Goal: Information Seeking & Learning: Find specific fact

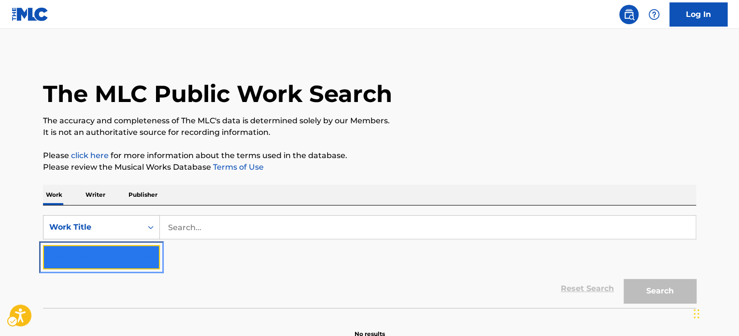
click at [103, 256] on button "Add Criteria" at bounding box center [101, 257] width 117 height 24
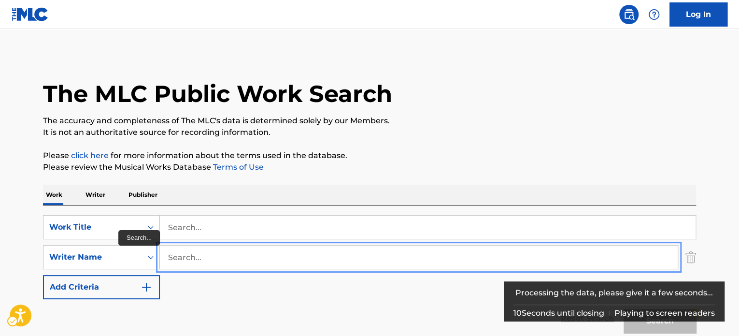
click at [209, 256] on input "Search..." at bounding box center [419, 256] width 518 height 23
type input "[PERSON_NAME]"
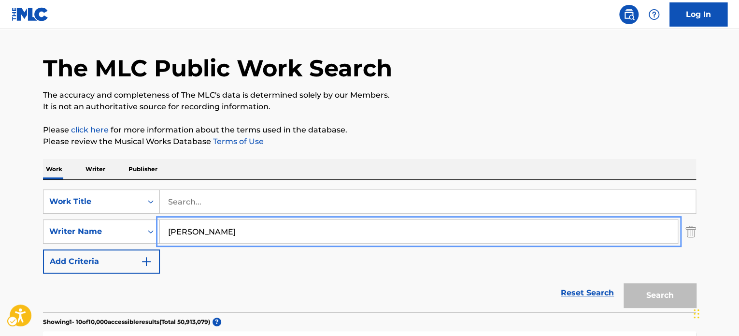
scroll to position [97, 0]
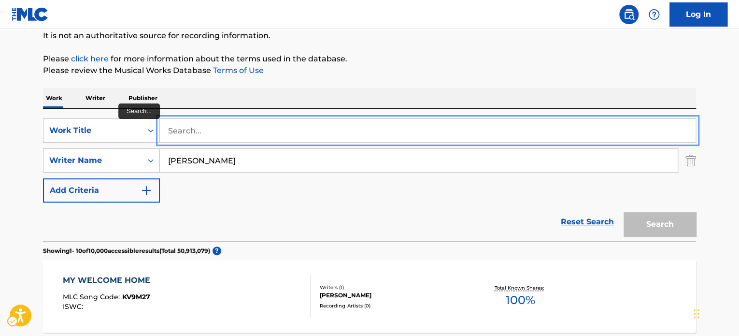
paste input "TEENAGE HOP"
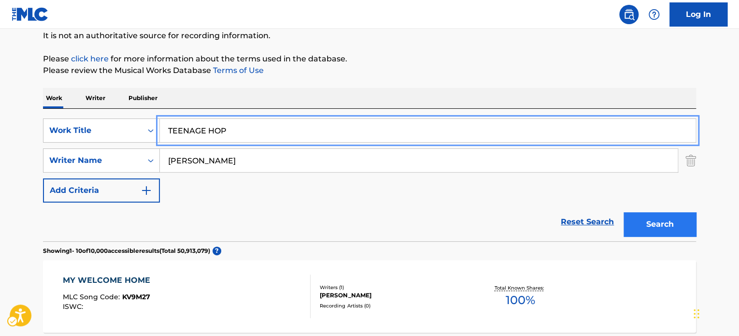
type input "TEENAGE HOP"
click at [648, 227] on button "Search" at bounding box center [659, 224] width 72 height 24
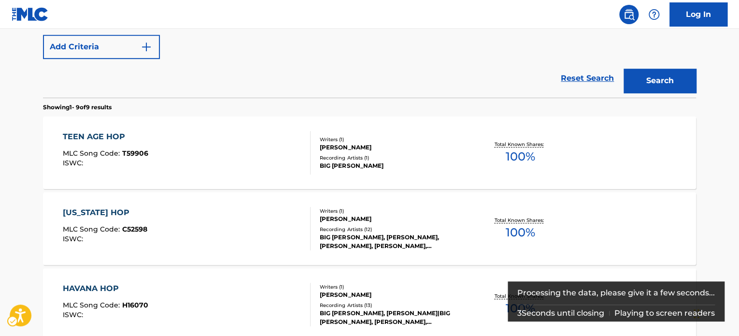
scroll to position [241, 0]
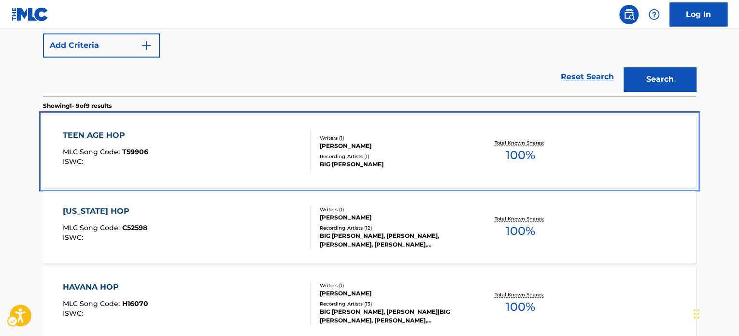
click at [182, 142] on div "TEEN AGE HOP MLC Song Code : T59906 ISWC :" at bounding box center [187, 150] width 248 height 43
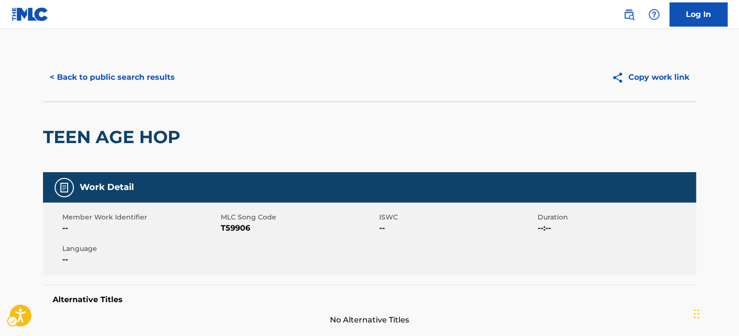
click at [163, 57] on div "< Back to public search results Copy work link" at bounding box center [369, 77] width 653 height 48
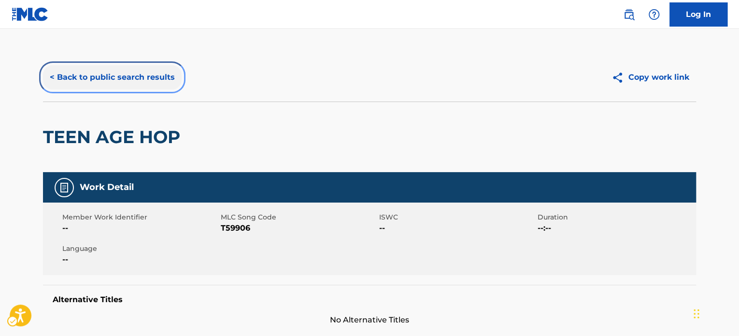
click at [154, 72] on button "< Back to public search results" at bounding box center [112, 77] width 139 height 24
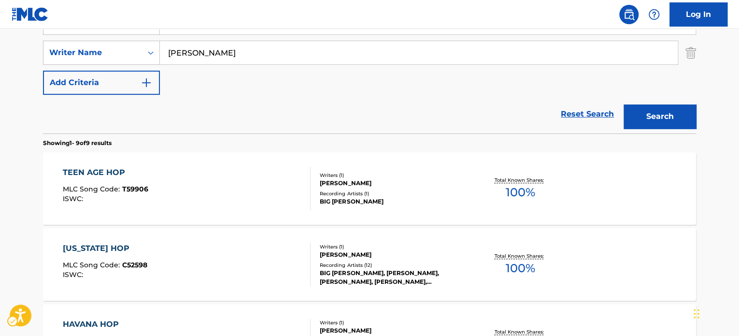
scroll to position [55, 0]
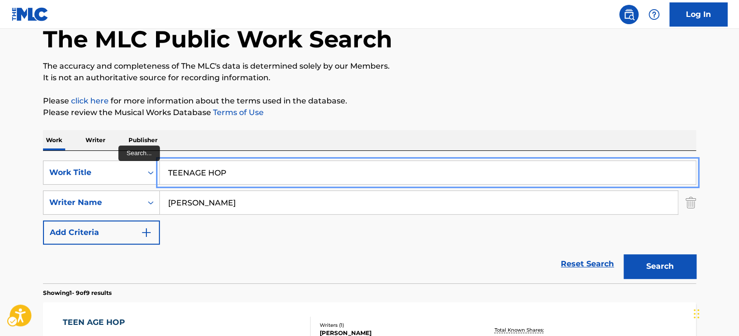
paste input "MULE MILKE"
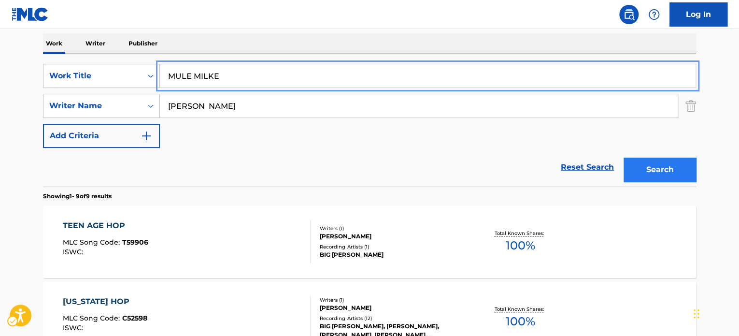
type input "MULE MILKE"
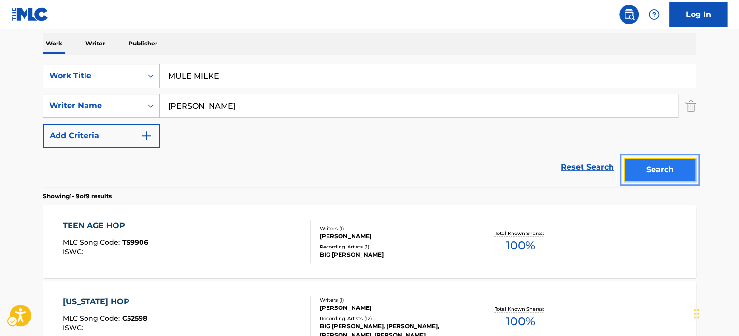
click at [675, 169] on button "Search" at bounding box center [659, 169] width 72 height 24
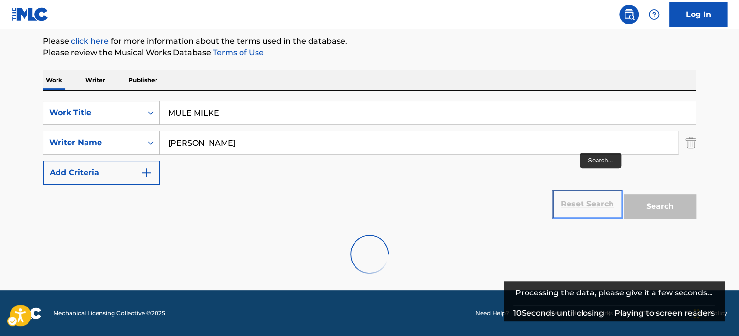
scroll to position [151, 0]
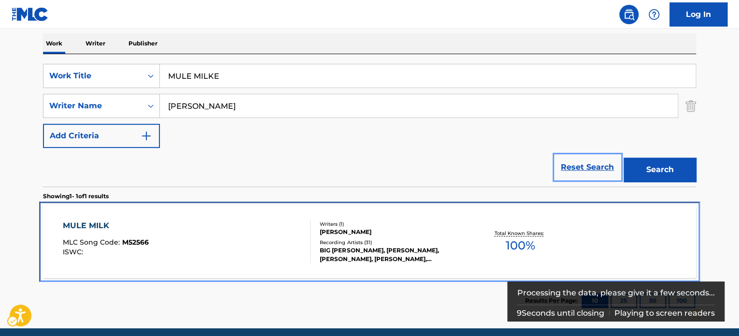
click at [342, 238] on div "Recording Artists ( 31 )" at bounding box center [393, 241] width 146 height 7
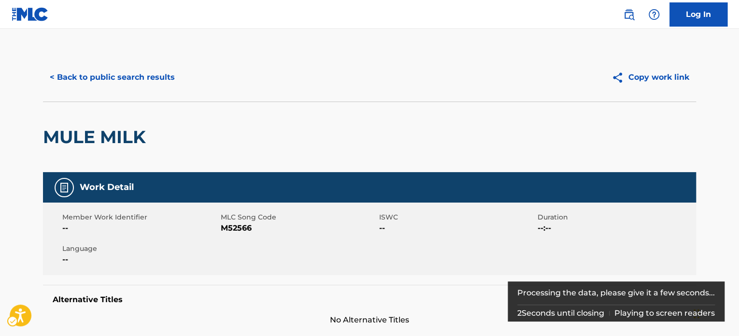
scroll to position [134, 0]
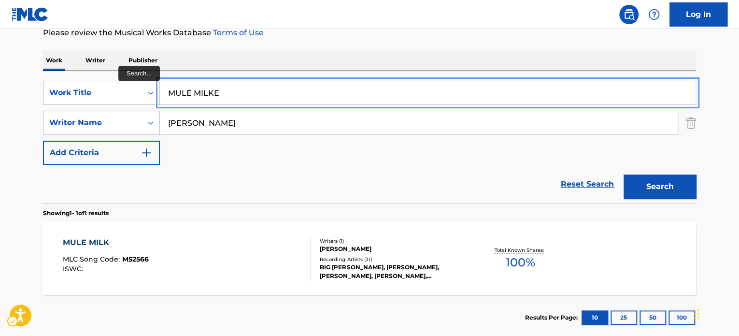
paste input "JET FURY"
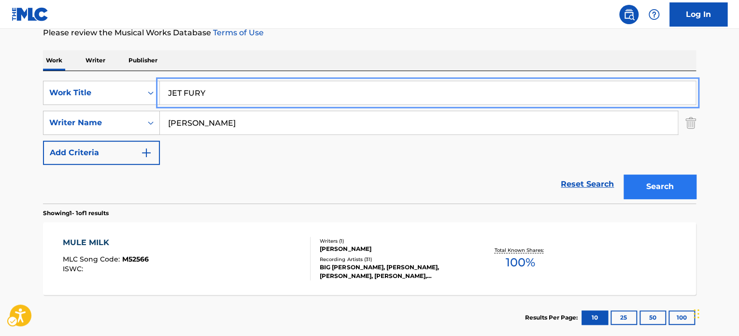
type input "JET FURY"
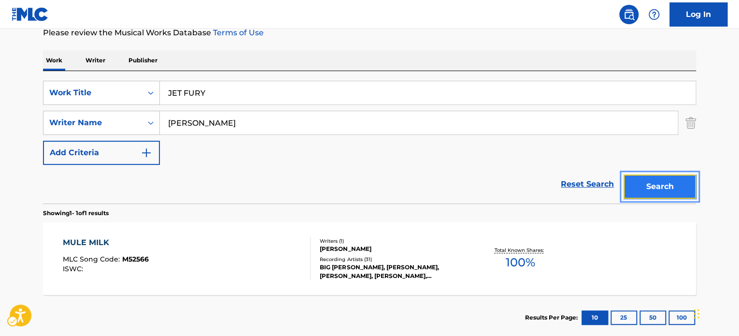
click at [669, 185] on button "Search" at bounding box center [659, 186] width 72 height 24
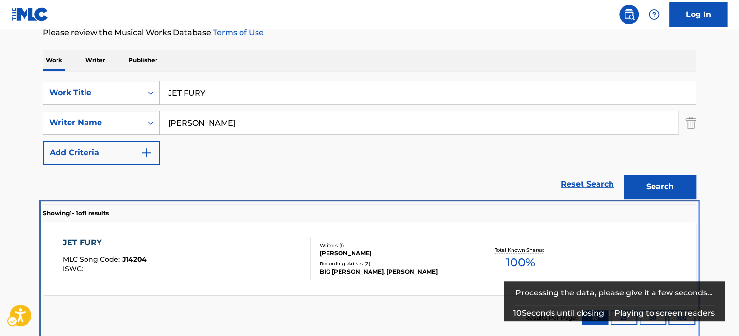
scroll to position [138, 0]
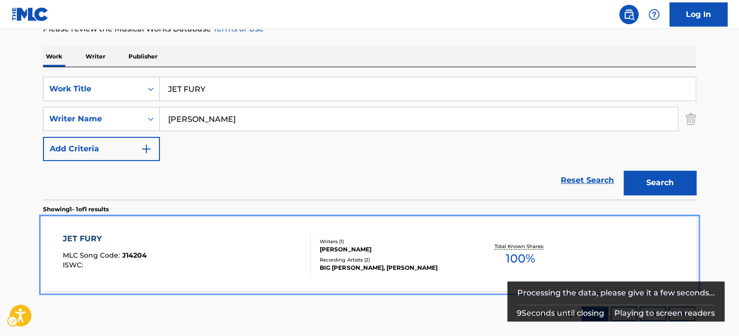
click at [419, 251] on div "[PERSON_NAME]" at bounding box center [393, 249] width 146 height 9
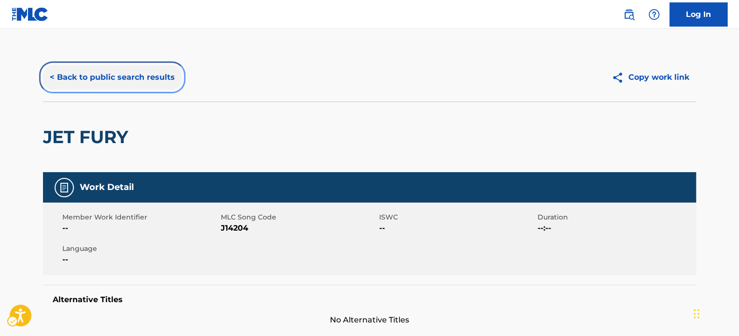
click at [133, 82] on button "< Back to public search results" at bounding box center [112, 77] width 139 height 24
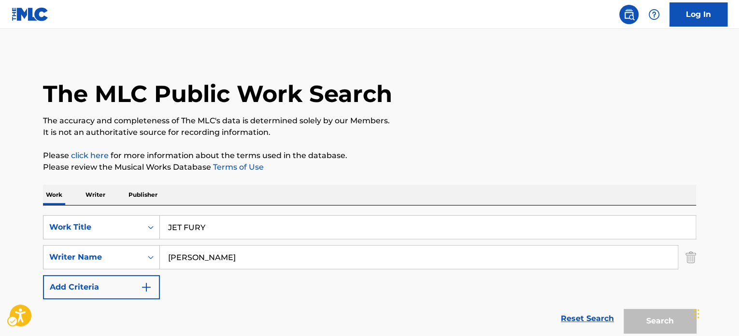
scroll to position [134, 0]
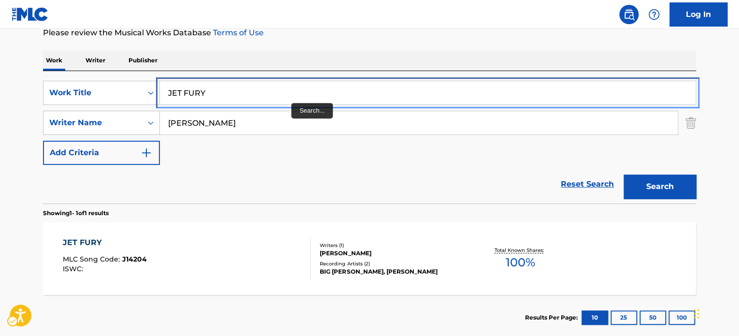
paste input "LET'S DO IT"
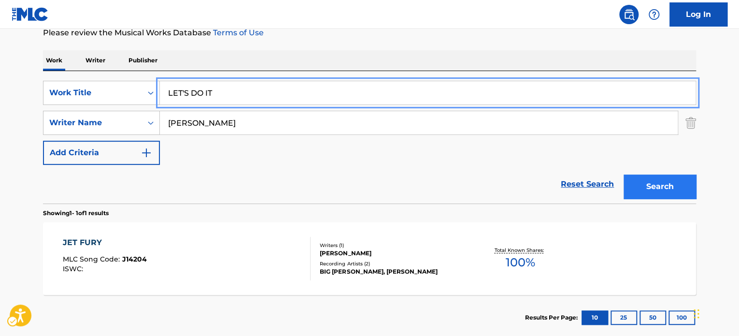
type input "LET'S DO IT"
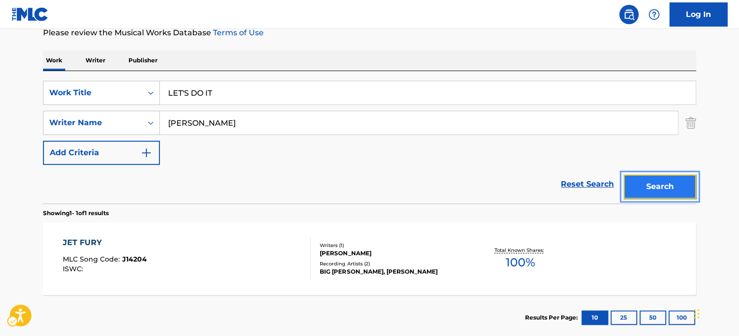
click at [670, 185] on button "Search" at bounding box center [659, 186] width 72 height 24
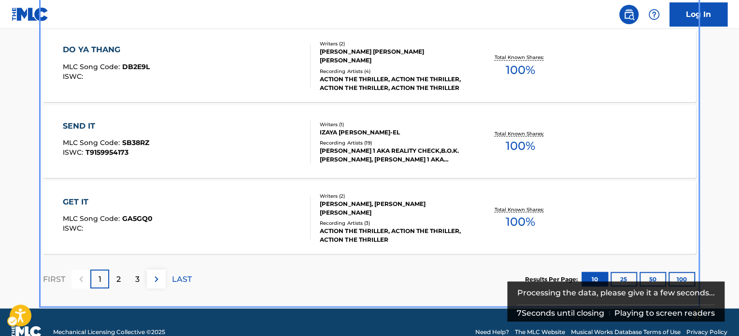
scroll to position [876, 0]
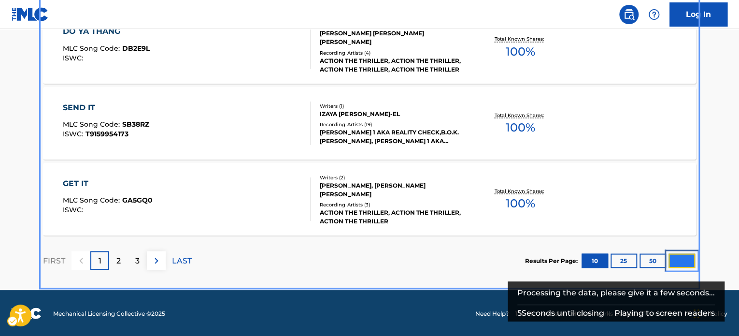
click at [673, 258] on button "100" at bounding box center [681, 260] width 27 height 14
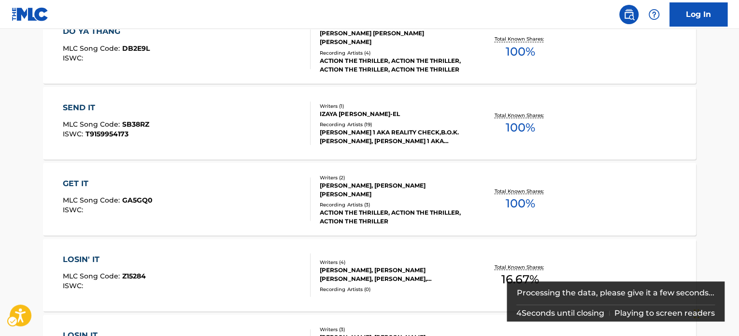
scroll to position [59, 0]
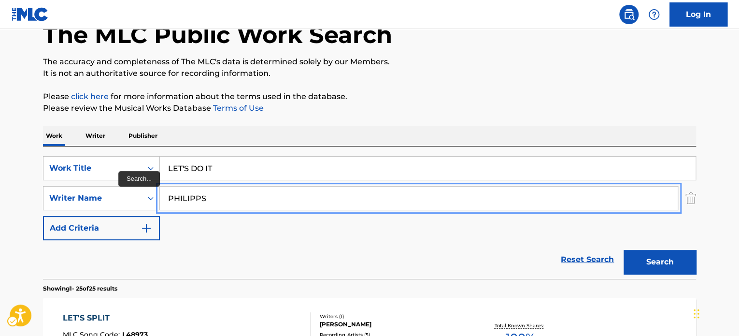
type input "PHILIPPS"
click at [623, 250] on button "Search" at bounding box center [659, 262] width 72 height 24
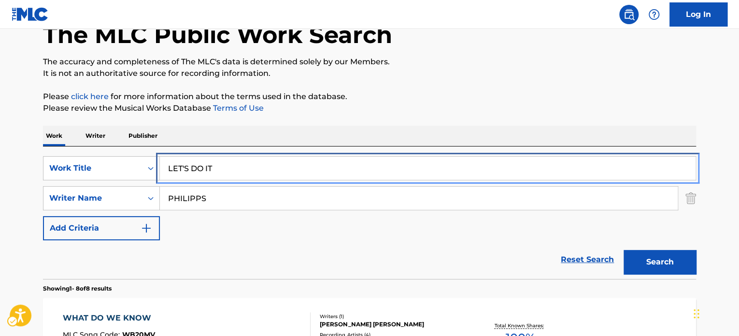
click at [258, 166] on input "LET'S DO IT" at bounding box center [427, 167] width 535 height 23
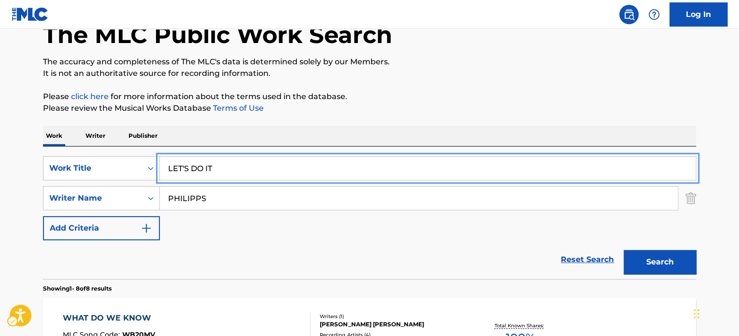
paste input "HOMETOWN JAMBOREE"
type input "HOMETOWN JAMBOREE"
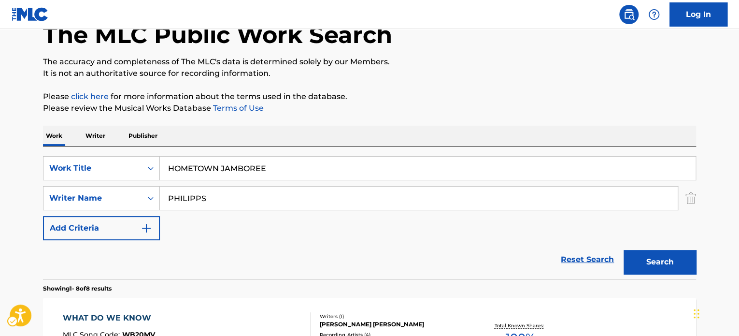
drag, startPoint x: 392, startPoint y: 119, endPoint x: 506, endPoint y: 184, distance: 131.7
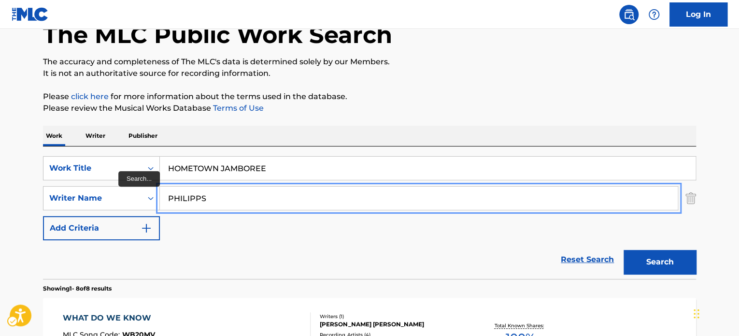
click at [530, 192] on input "PHILIPPS" at bounding box center [419, 197] width 518 height 23
type input "[PERSON_NAME]"
click at [623, 250] on button "Search" at bounding box center [659, 262] width 72 height 24
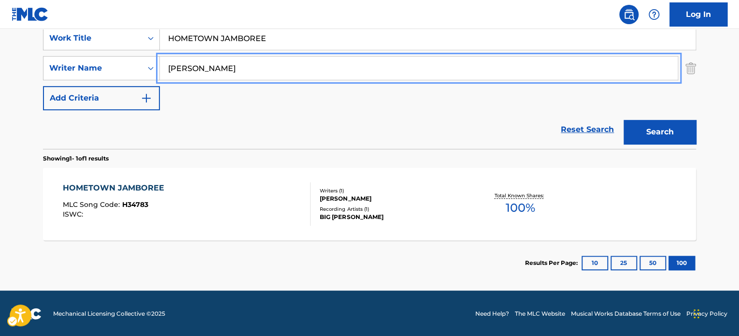
scroll to position [189, 0]
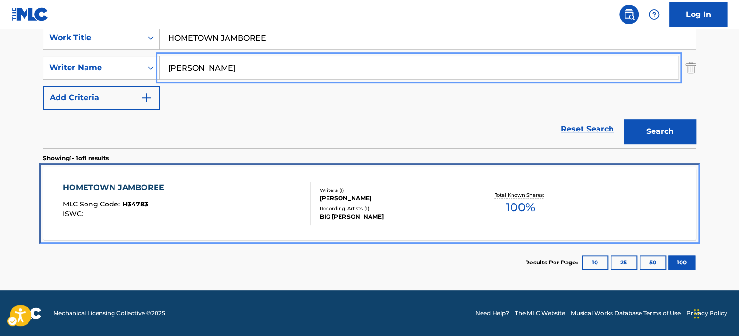
click at [360, 177] on div "HOMETOWN JAMBOREE MLC Song Code : H34783 ISWC : Writers ( 1 ) [PERSON_NAME] Rec…" at bounding box center [369, 203] width 653 height 72
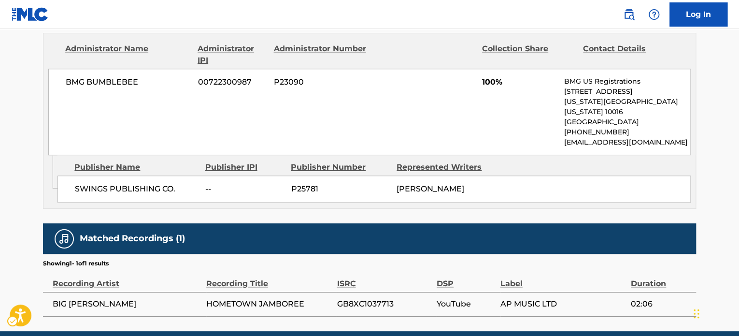
scroll to position [485, 0]
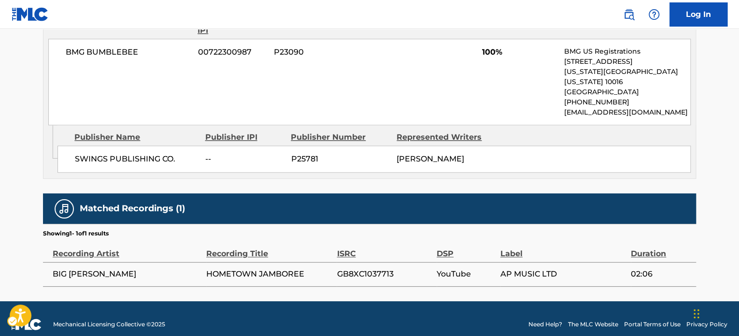
click at [365, 262] on td "GB8XC1037713" at bounding box center [386, 274] width 100 height 24
click at [365, 268] on span "GB8XC1037713" at bounding box center [383, 274] width 95 height 12
copy span "GB8XC1037713"
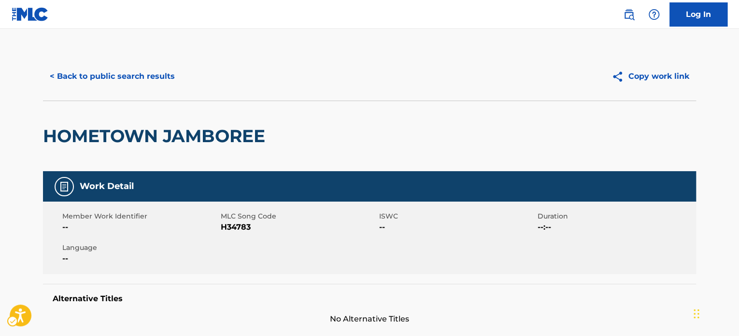
scroll to position [0, 0]
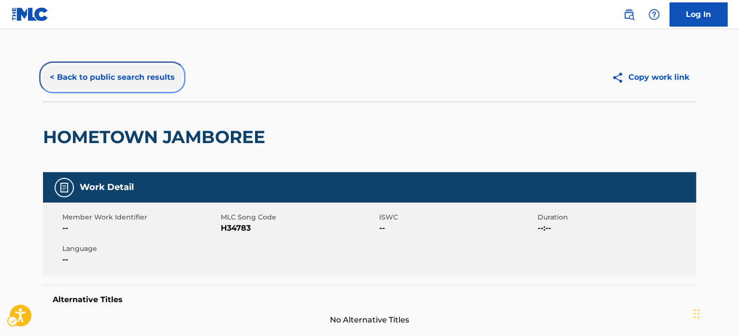
drag, startPoint x: 111, startPoint y: 78, endPoint x: 183, endPoint y: 71, distance: 72.7
click at [111, 78] on button "< Back to public search results" at bounding box center [112, 77] width 139 height 24
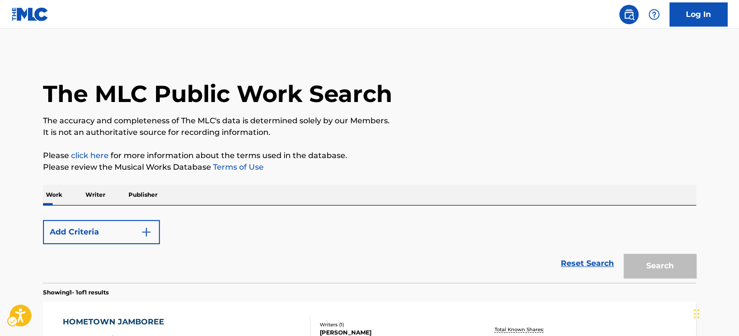
scroll to position [134, 0]
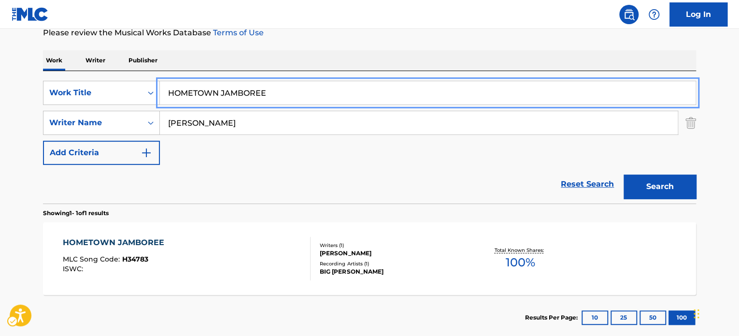
drag, startPoint x: 371, startPoint y: 95, endPoint x: 377, endPoint y: 95, distance: 5.8
paste input "MULE MILK"
type input "MULE MILK"
drag, startPoint x: 463, startPoint y: 44, endPoint x: 467, endPoint y: 50, distance: 7.0
click at [464, 44] on div "The MLC Public Work Search The accuracy and completeness of The MLC's data is d…" at bounding box center [369, 129] width 676 height 421
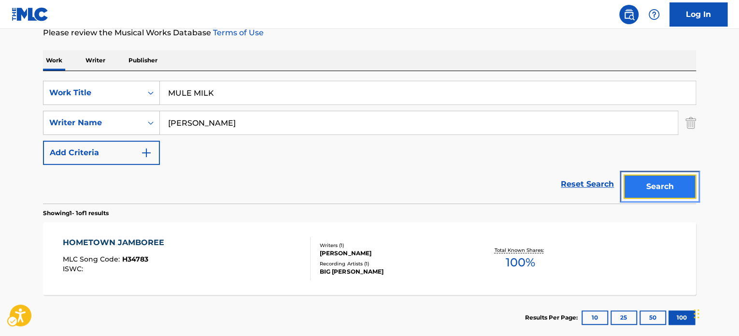
click at [643, 177] on button "Search" at bounding box center [659, 186] width 72 height 24
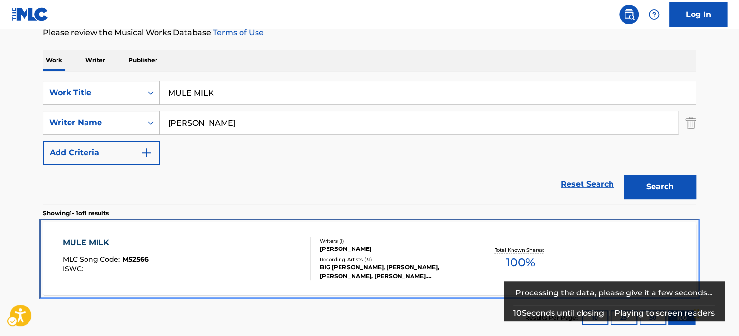
click at [188, 263] on div "MULE MILK MLC Song Code : M52566 ISWC :" at bounding box center [187, 258] width 248 height 43
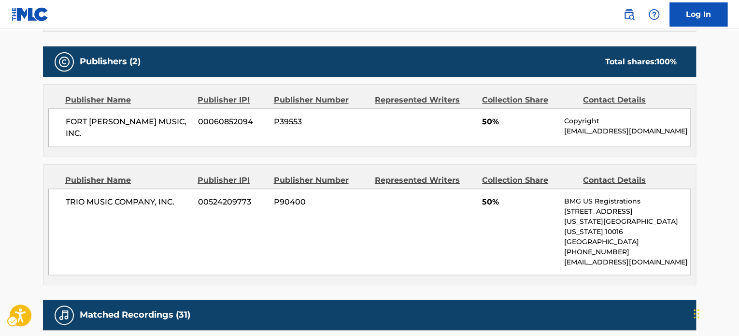
scroll to position [373, 0]
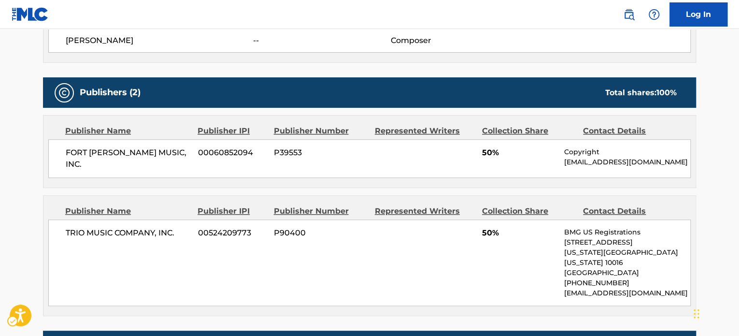
click at [610, 267] on p "[GEOGRAPHIC_DATA]" at bounding box center [627, 272] width 126 height 10
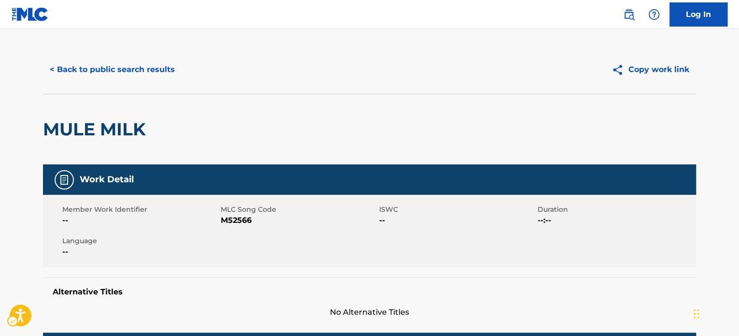
scroll to position [0, 0]
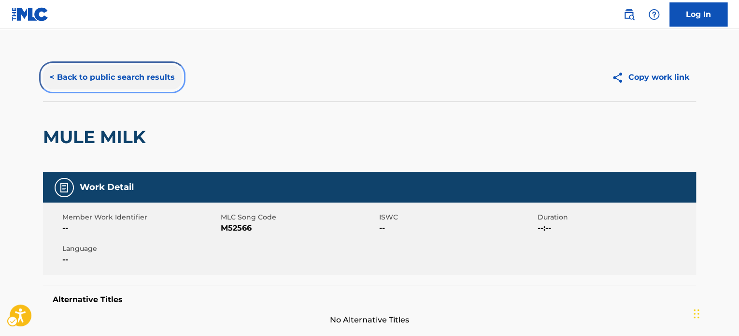
click at [130, 73] on button "< Back to public search results" at bounding box center [112, 77] width 139 height 24
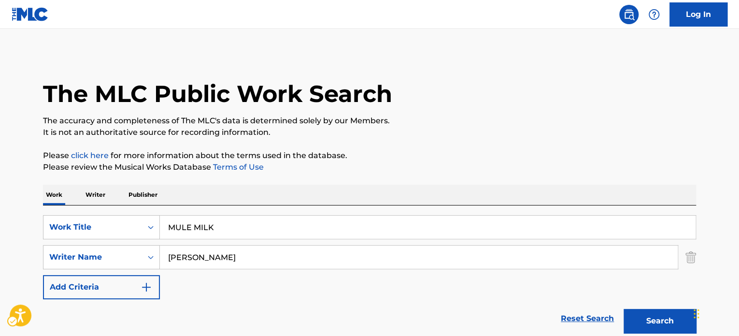
scroll to position [134, 0]
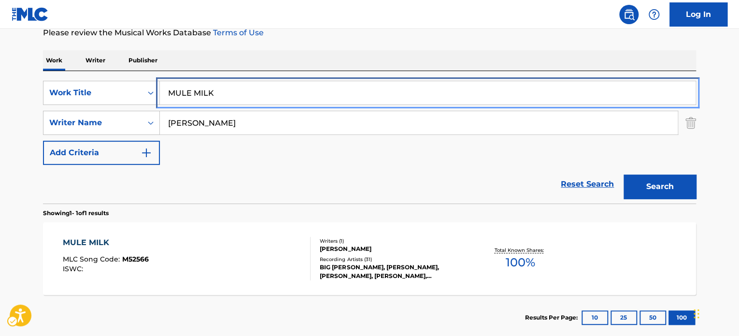
paste input "nobody lives here"
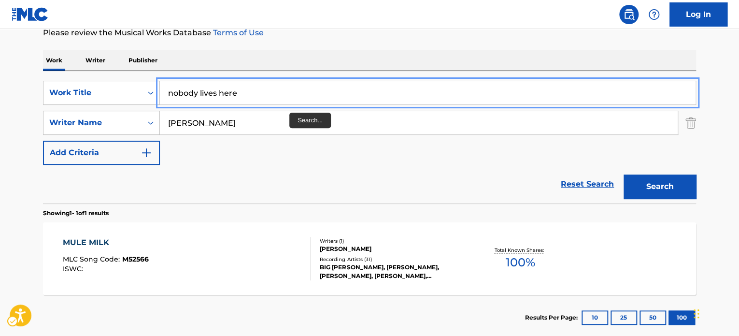
type input "nobody lives here"
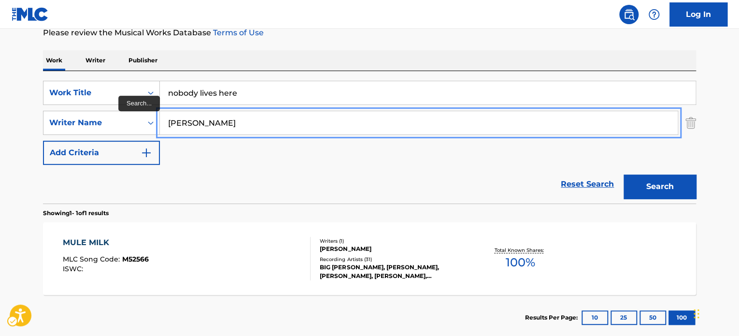
type input "[PERSON_NAME]"
click at [623, 174] on button "Search" at bounding box center [659, 186] width 72 height 24
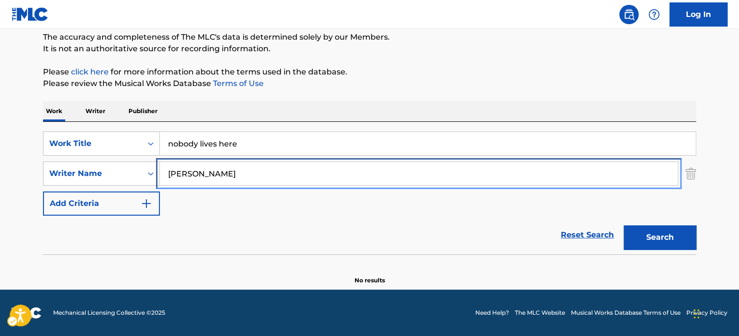
scroll to position [83, 0]
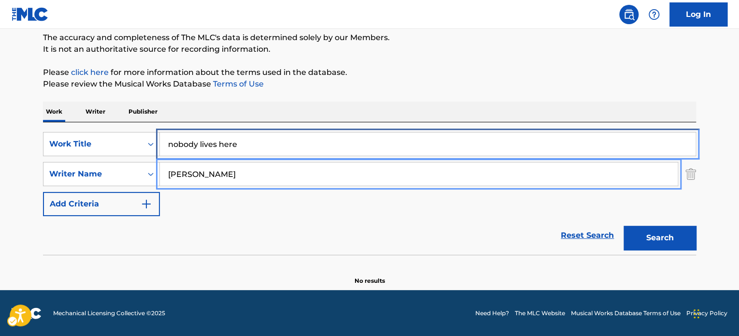
click at [297, 139] on input "nobody lives here" at bounding box center [427, 143] width 535 height 23
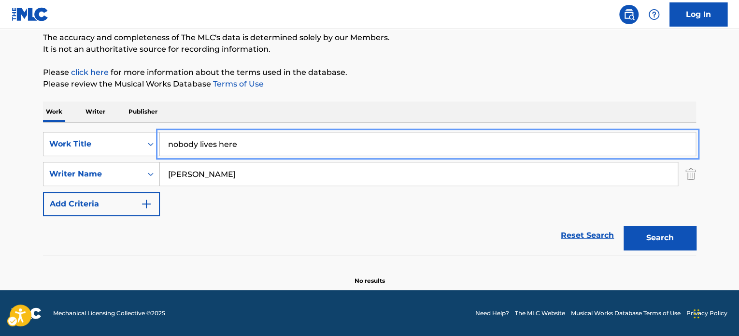
paste input "DYING TO LIVE"
type input "DYING TO LIVE"
click at [333, 93] on div "The MLC Public Work Search The accuracy and completeness of The MLC's data is d…" at bounding box center [369, 127] width 676 height 315
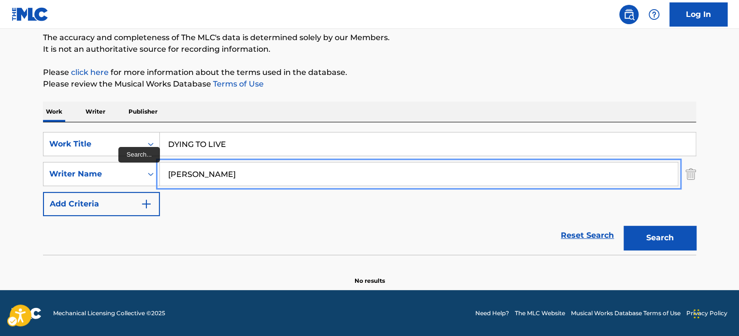
click at [310, 185] on input "[PERSON_NAME]" at bounding box center [419, 173] width 518 height 23
type input "rao"
click at [623, 225] on button "Search" at bounding box center [659, 237] width 72 height 24
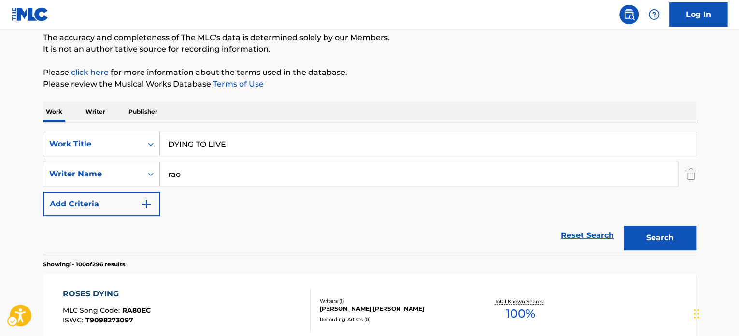
click at [365, 225] on div "Reset Search Search" at bounding box center [369, 235] width 653 height 39
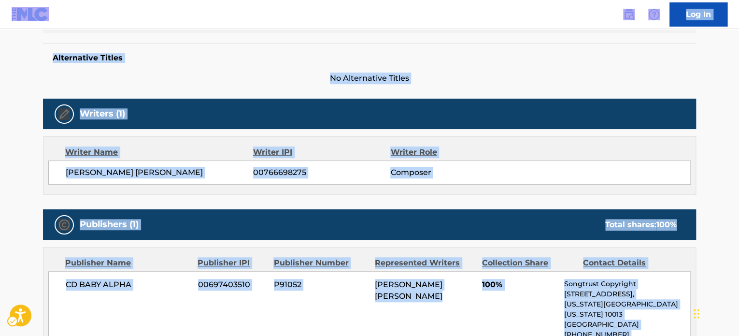
click at [470, 90] on div "Work Detail Member Work Identifier -- MLC Song Code LV88J2 ISWC -- Duration --:…" at bounding box center [369, 287] width 653 height 714
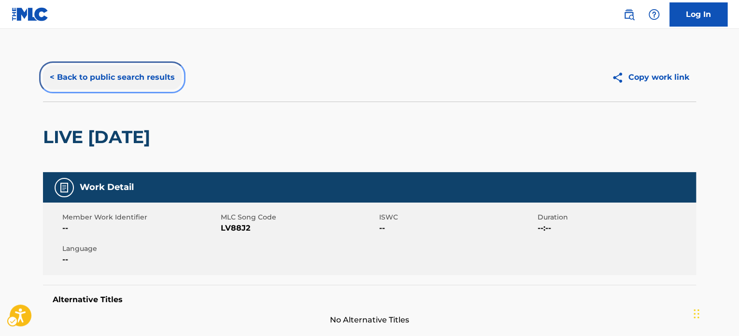
click at [139, 68] on button "< Back to public search results" at bounding box center [112, 77] width 139 height 24
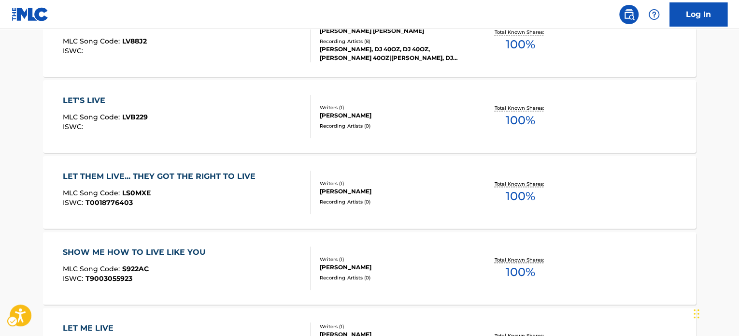
scroll to position [42, 0]
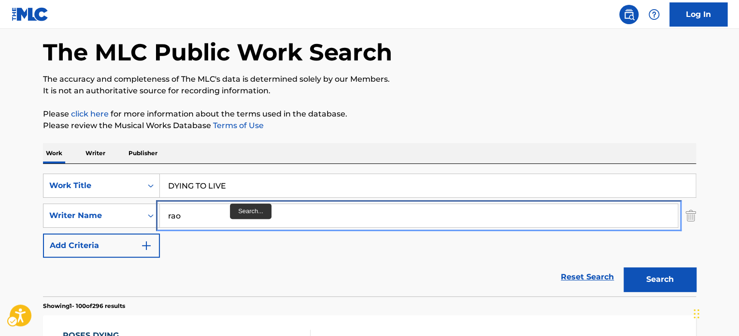
paste input "shine"
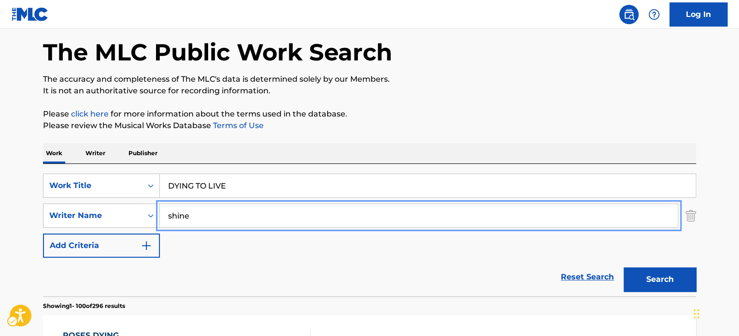
type input "shine"
click at [429, 129] on p "Please review the Musical Works Database Terms of Use" at bounding box center [369, 126] width 653 height 12
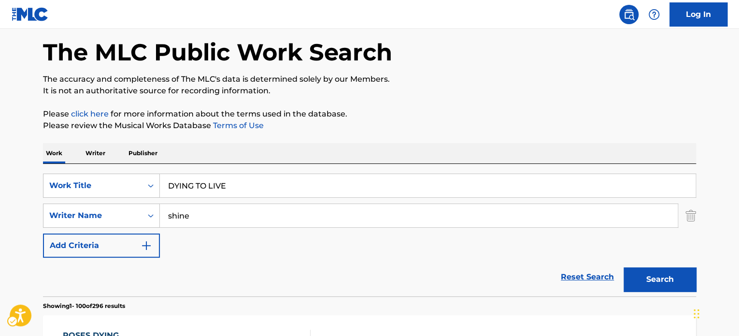
click at [628, 263] on div "Search" at bounding box center [656, 276] width 77 height 39
click at [631, 280] on button "Search" at bounding box center [659, 279] width 72 height 24
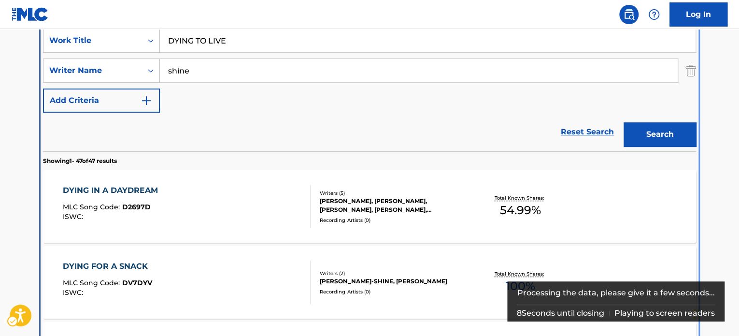
scroll to position [205, 0]
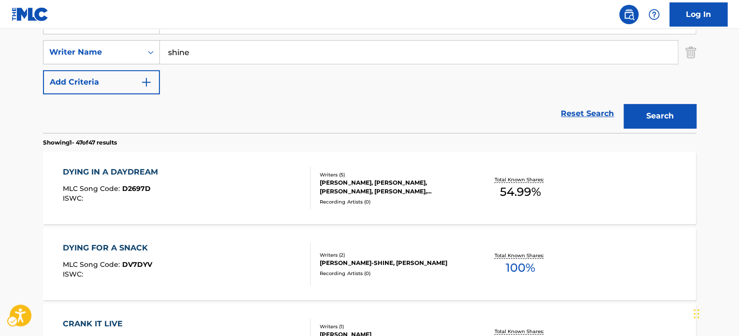
drag, startPoint x: 261, startPoint y: 121, endPoint x: 250, endPoint y: 112, distance: 14.0
click at [261, 121] on div "Reset Search Search" at bounding box center [369, 113] width 653 height 39
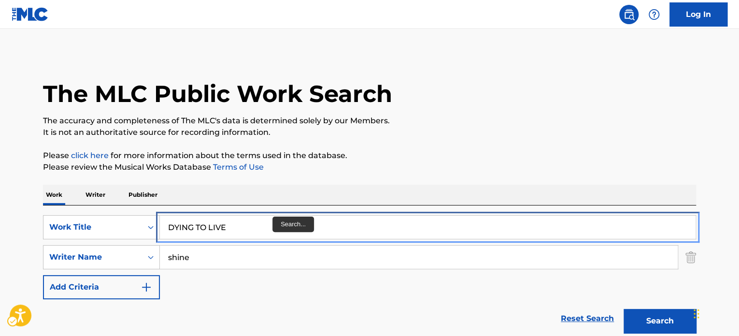
paste input "HE LIVES IN THE [GEOGRAPHIC_DATA]"
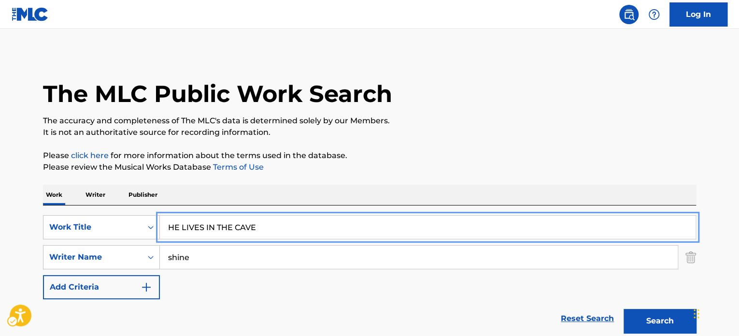
type input "HE LIVES IN THE CAVE"
click at [317, 185] on div "Work Writer Publisher" at bounding box center [369, 194] width 653 height 20
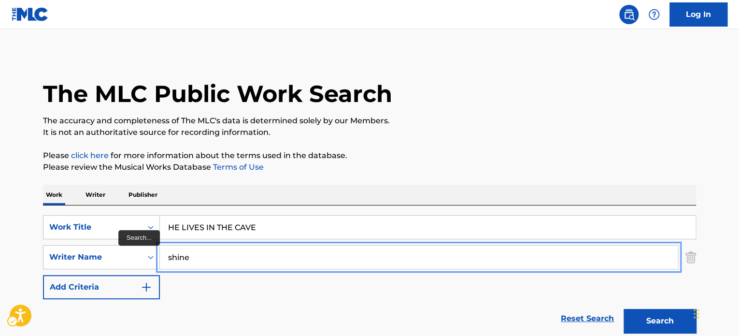
click at [310, 262] on input "shine" at bounding box center [419, 256] width 518 height 23
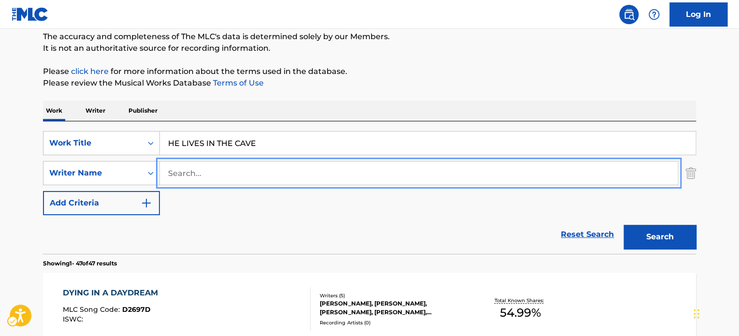
scroll to position [97, 0]
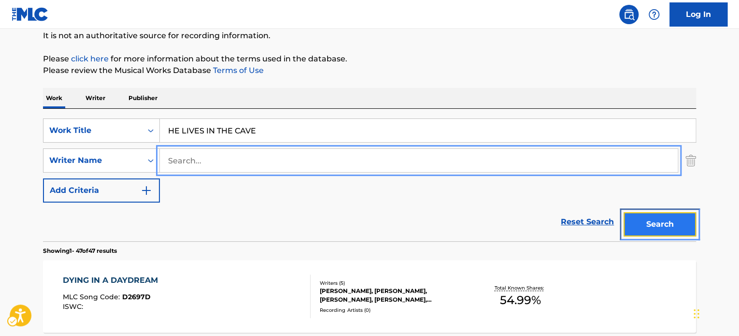
click at [667, 233] on button "Search" at bounding box center [659, 224] width 72 height 24
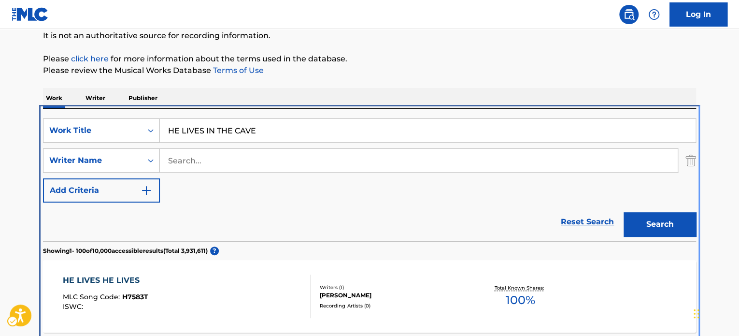
scroll to position [205, 0]
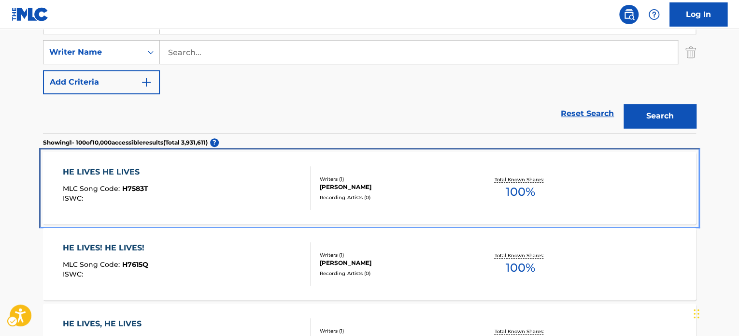
click at [210, 181] on div "HE LIVES HE LIVES MLC Song Code : H7583T ISWC :" at bounding box center [187, 187] width 248 height 43
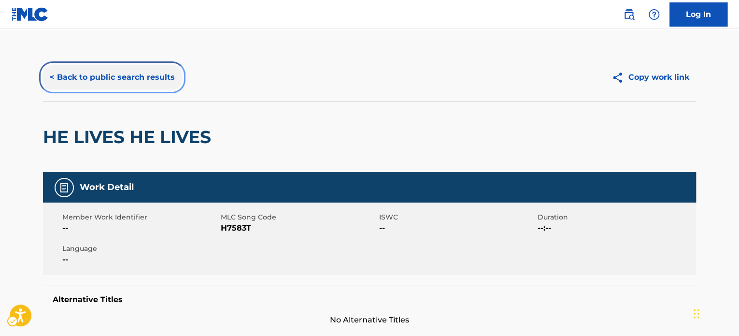
click at [128, 69] on button "< Back to public search results" at bounding box center [112, 77] width 139 height 24
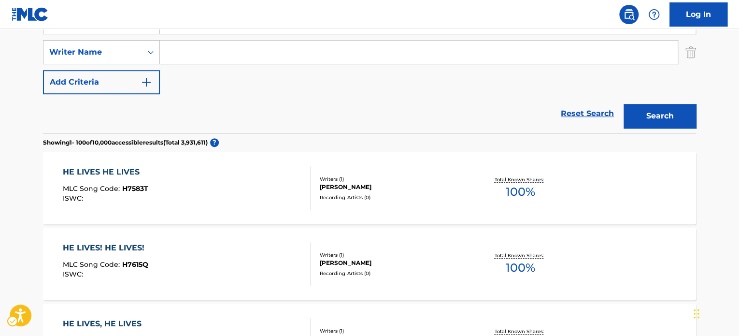
scroll to position [203, 0]
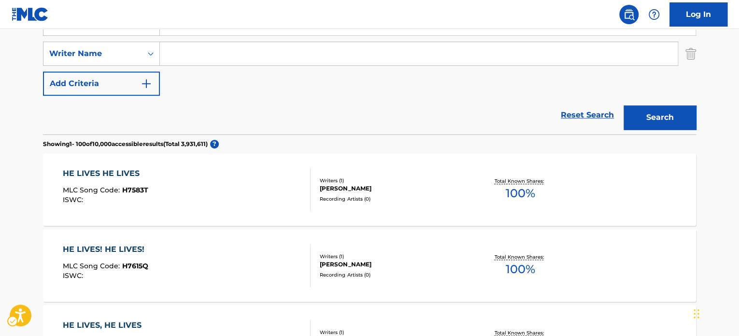
click at [240, 134] on div "Reset Search Search" at bounding box center [369, 115] width 653 height 39
click at [268, 134] on div "Reset Search Search" at bounding box center [369, 115] width 653 height 39
click at [232, 134] on form "SearchWithCriteriaec872bd9-b8e9-4fee-a773-117134731e1a Work Title HE LIVES IN T…" at bounding box center [369, 73] width 653 height 123
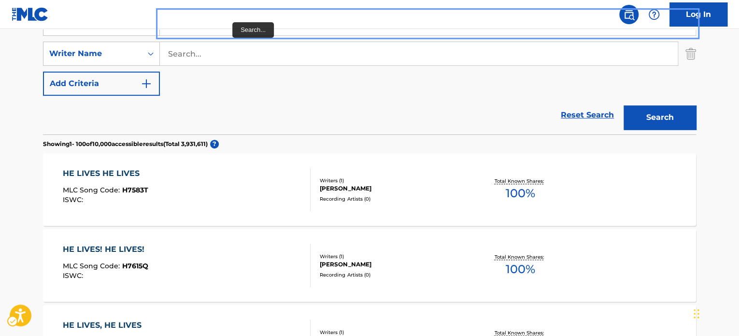
scroll to position [48, 0]
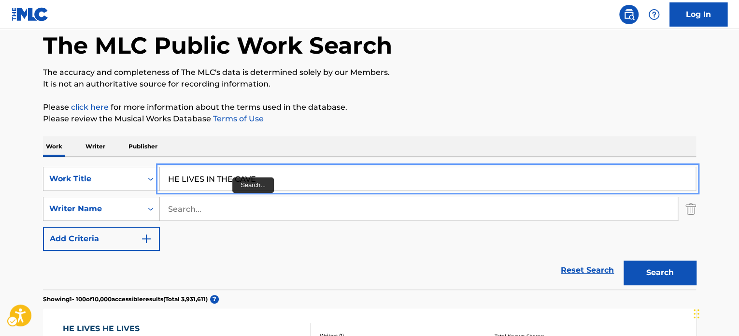
click at [259, 177] on input "HE LIVES IN THE CAVE" at bounding box center [427, 178] width 535 height 23
paste input "TEEN AGE HOP"
type input "TEEN AGE HOP"
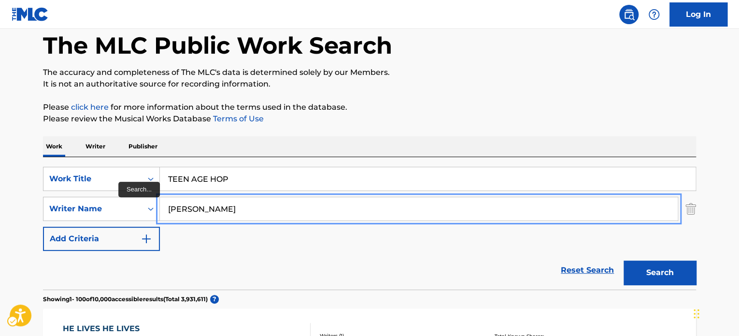
click at [623, 260] on button "Search" at bounding box center [659, 272] width 72 height 24
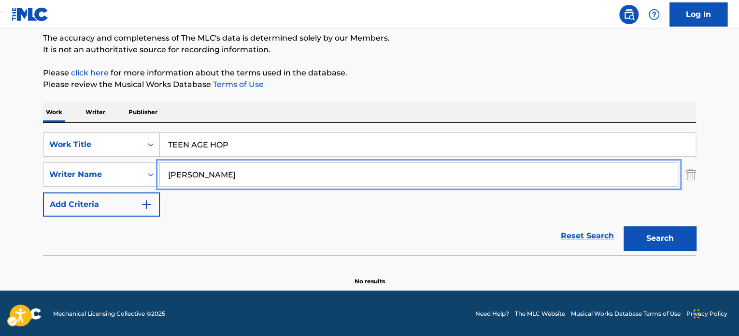
scroll to position [83, 0]
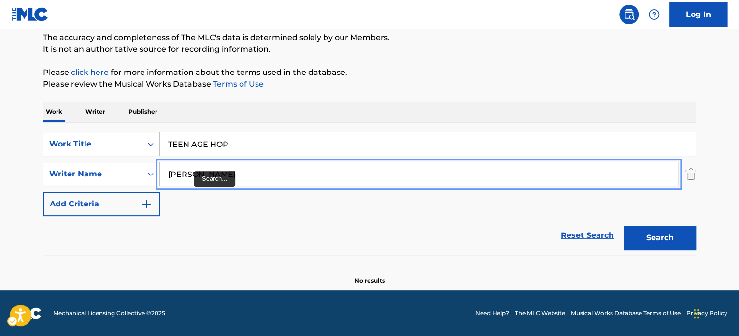
click at [183, 174] on input "[PERSON_NAME]" at bounding box center [419, 173] width 518 height 23
type input "[PERSON_NAME]"
click at [623, 225] on button "Search" at bounding box center [659, 237] width 72 height 24
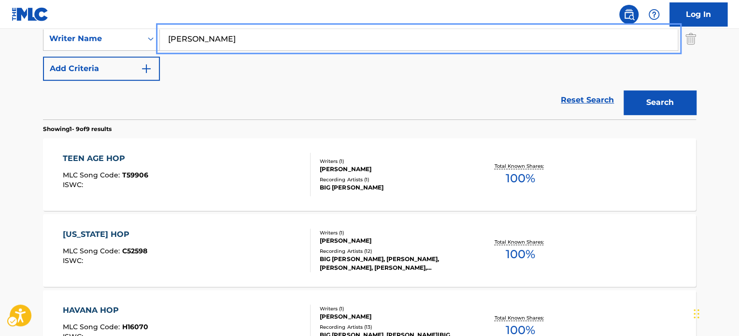
scroll to position [228, 0]
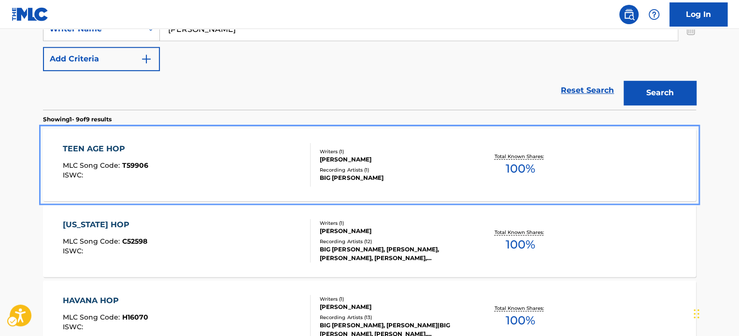
click at [247, 154] on div "TEEN AGE HOP MLC Song Code : T59906 ISWC :" at bounding box center [187, 164] width 248 height 43
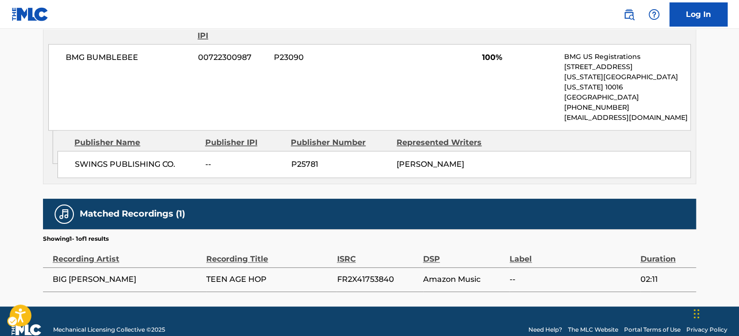
scroll to position [485, 0]
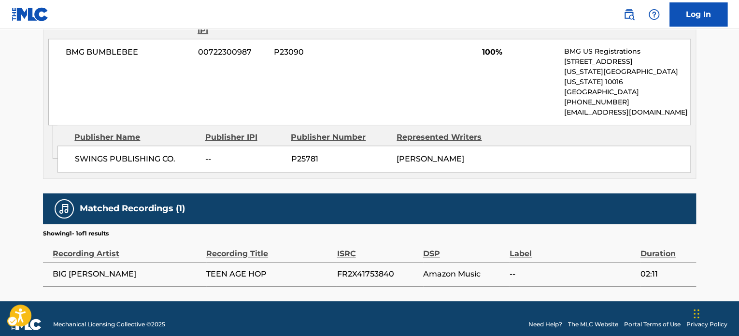
click at [356, 268] on span "FR2X41753840" at bounding box center [376, 274] width 81 height 12
copy span "FR2X41753840"
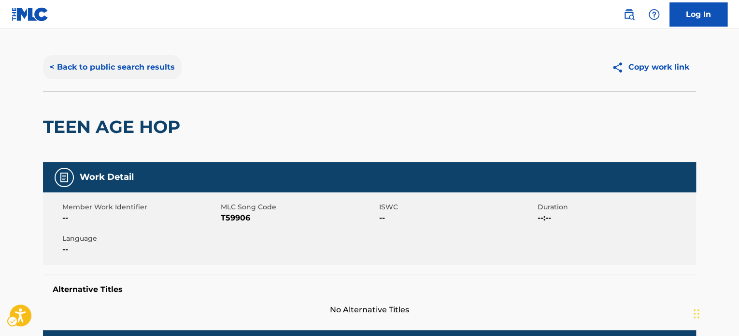
scroll to position [0, 0]
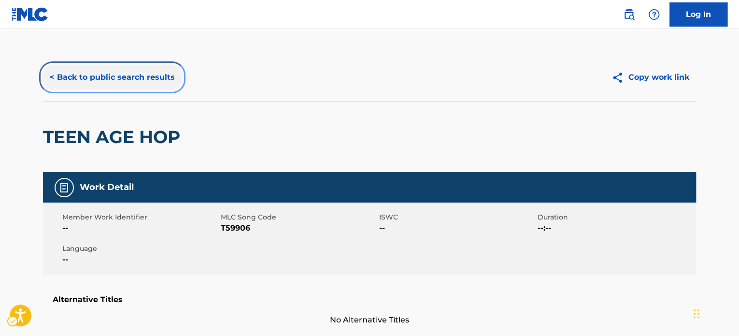
click at [84, 73] on button "< Back to public search results" at bounding box center [112, 77] width 139 height 24
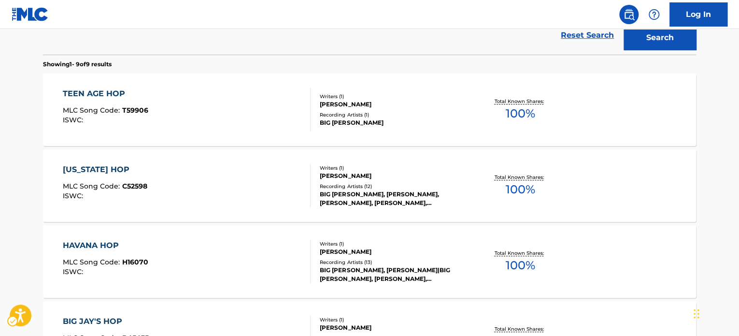
scroll to position [42, 0]
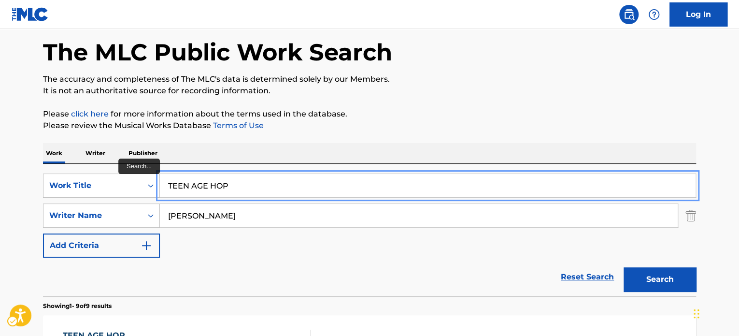
paste input "JET FURY"
type input "JET FURY"
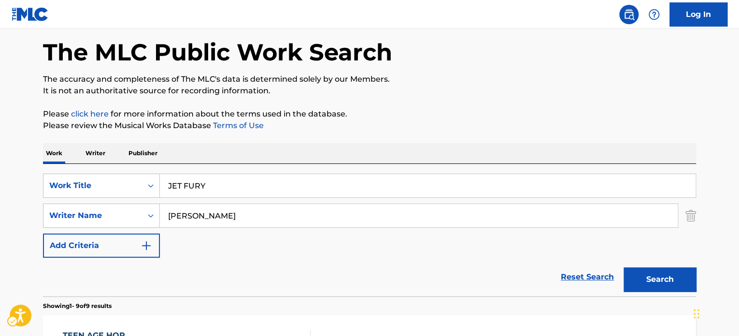
click at [424, 117] on p "Please click here for more information about the terms used in the database." at bounding box center [369, 114] width 653 height 12
click at [648, 273] on button "Search" at bounding box center [659, 279] width 72 height 24
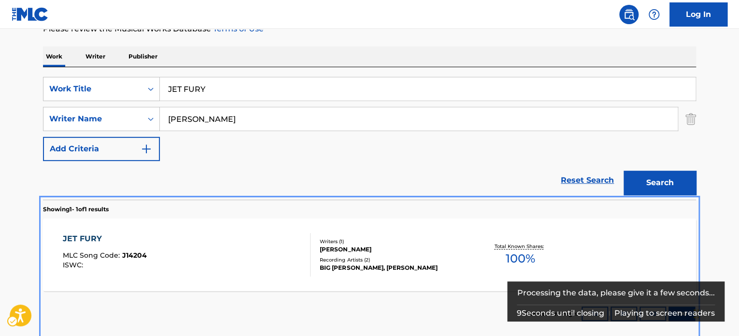
scroll to position [189, 0]
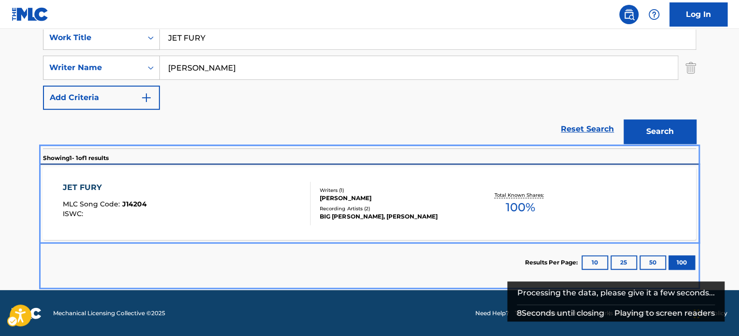
click at [286, 192] on div "JET FURY MLC Song Code : J14204 ISWC :" at bounding box center [187, 203] width 248 height 43
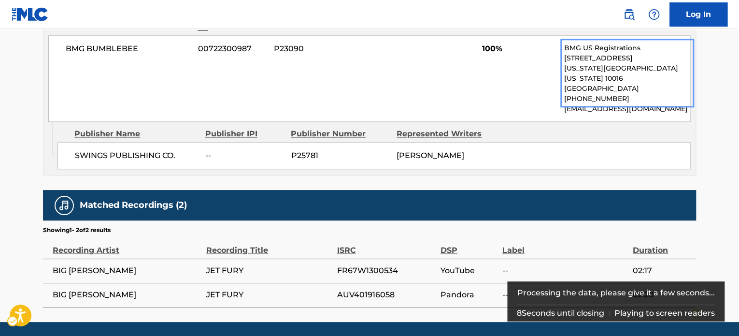
scroll to position [509, 0]
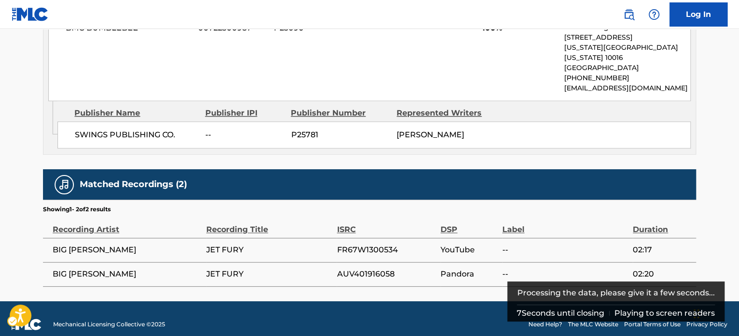
click at [371, 244] on span "FR67W1300534" at bounding box center [385, 250] width 99 height 12
copy span "FR67W1300534"
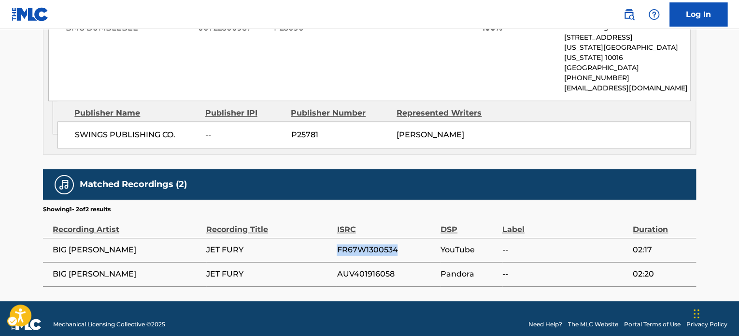
click at [371, 262] on td "AUV401916058" at bounding box center [388, 274] width 104 height 24
click at [370, 268] on span "AUV401916058" at bounding box center [385, 274] width 99 height 12
copy span "AUV401916058"
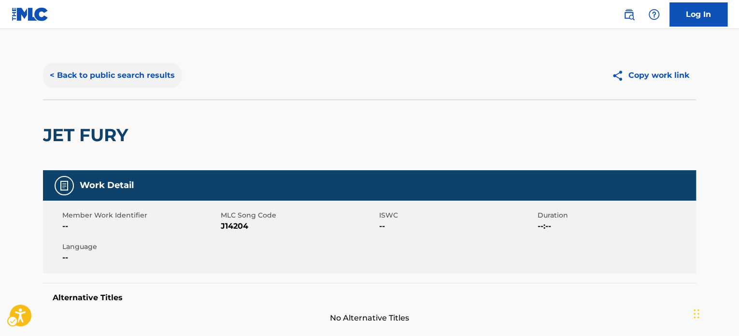
scroll to position [0, 0]
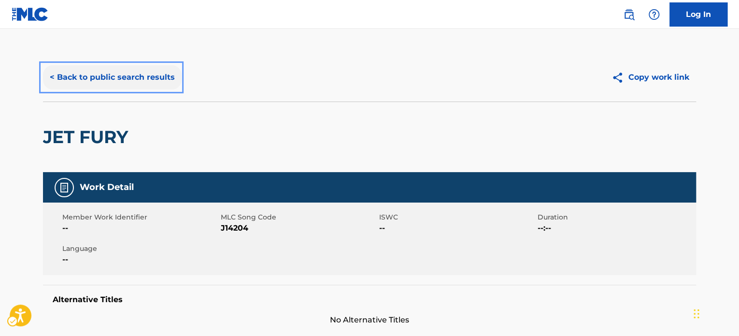
click at [117, 76] on button "< Back to public search results" at bounding box center [112, 77] width 139 height 24
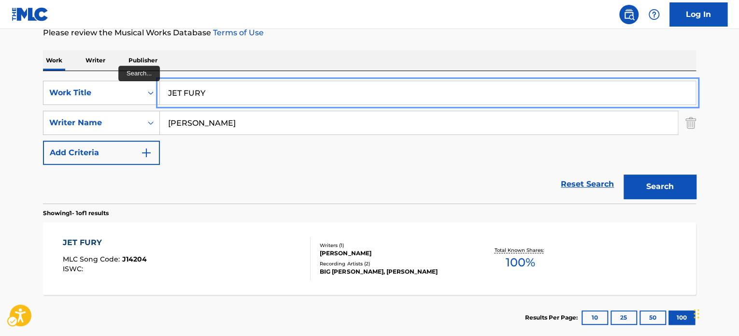
paste input "BLOW BLOW BLOW"
type input "BLOW BLOW BLOW"
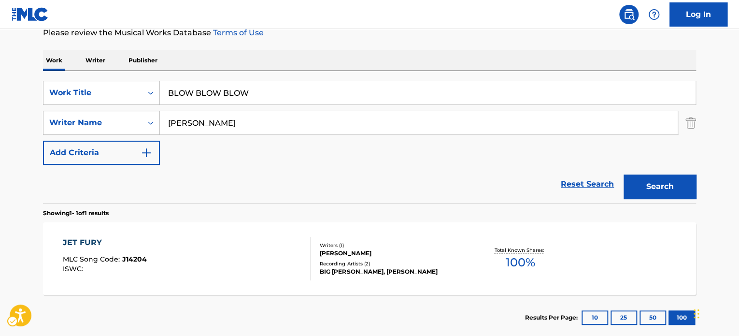
drag, startPoint x: 328, startPoint y: 59, endPoint x: 483, endPoint y: 115, distance: 164.3
click at [328, 59] on div "Work Writer Publisher" at bounding box center [369, 60] width 653 height 20
click at [631, 174] on button "Search" at bounding box center [659, 186] width 72 height 24
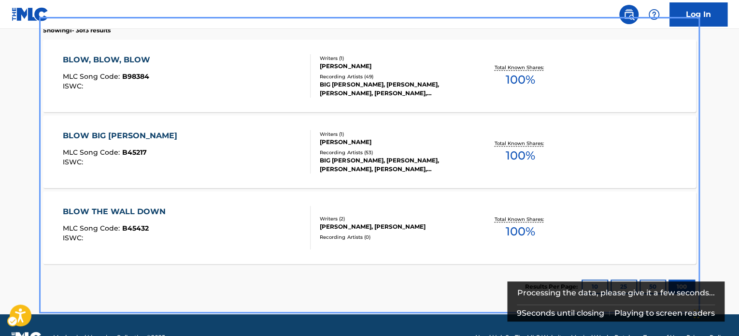
scroll to position [290, 0]
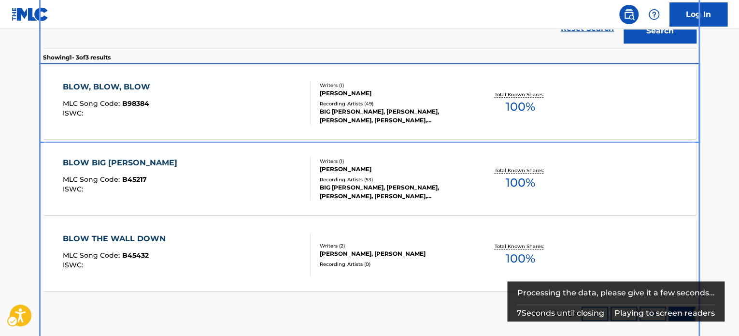
click at [265, 104] on div "BLOW, BLOW, BLOW MLC Song Code : B98384 ISWC :" at bounding box center [187, 102] width 248 height 43
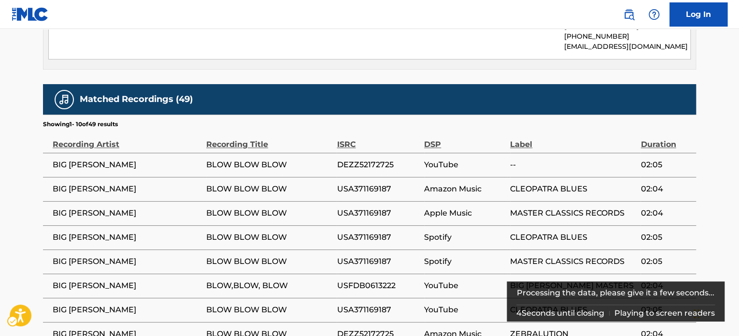
scroll to position [579, 0]
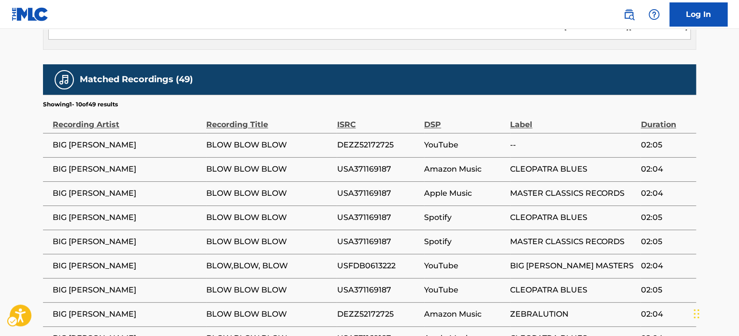
click at [407, 231] on td "USA371169187" at bounding box center [379, 241] width 87 height 24
click at [382, 260] on span "USFDB0613222" at bounding box center [377, 266] width 83 height 12
copy span "USFDB0613222"
click at [365, 236] on span "USA371169187" at bounding box center [377, 242] width 83 height 12
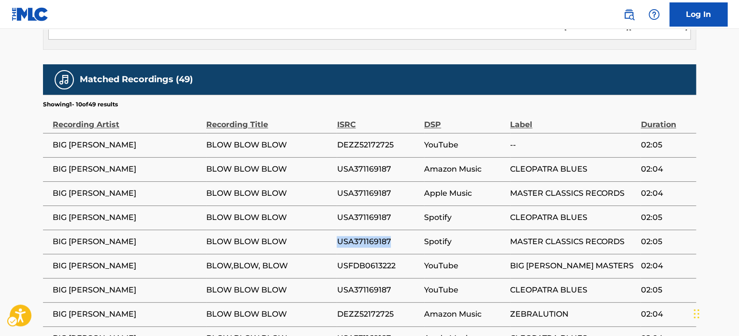
click at [365, 236] on span "USA371169187" at bounding box center [377, 242] width 83 height 12
copy span "USA371169187"
click at [366, 133] on td "DEZZ52172725" at bounding box center [379, 145] width 87 height 24
click at [369, 139] on span "DEZZ52172725" at bounding box center [377, 145] width 83 height 12
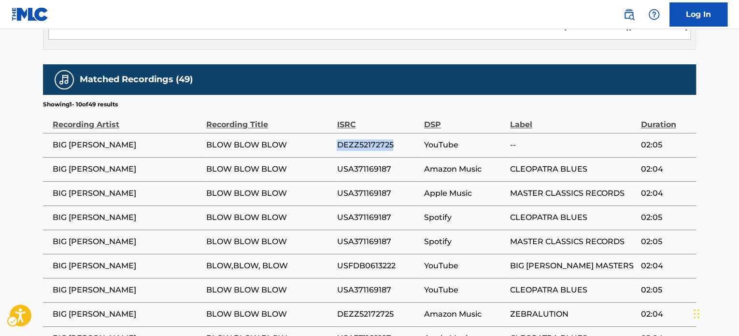
copy span "DEZZ52172725"
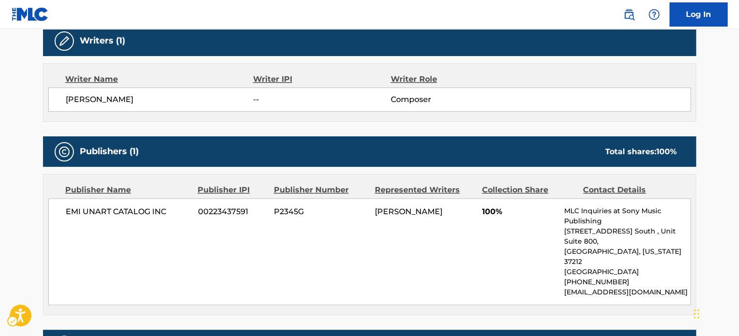
scroll to position [338, 0]
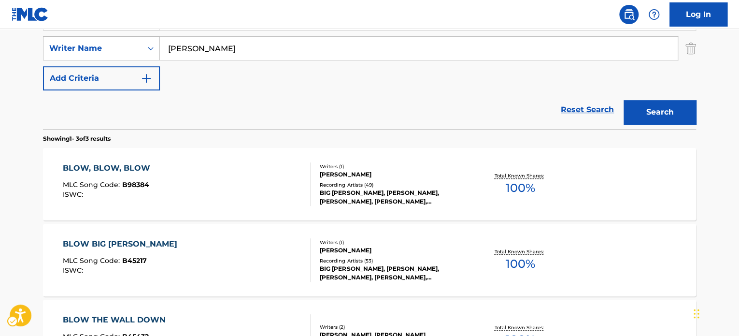
scroll to position [193, 0]
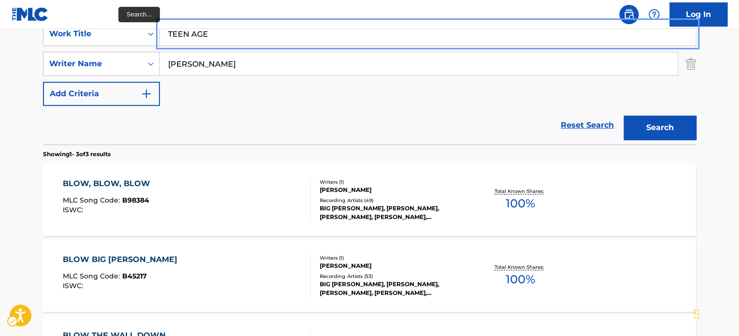
type input "TEEN AGE"
click at [623, 115] on button "Search" at bounding box center [659, 127] width 72 height 24
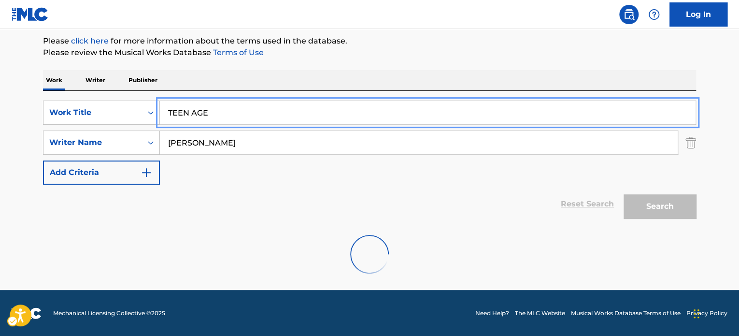
scroll to position [189, 0]
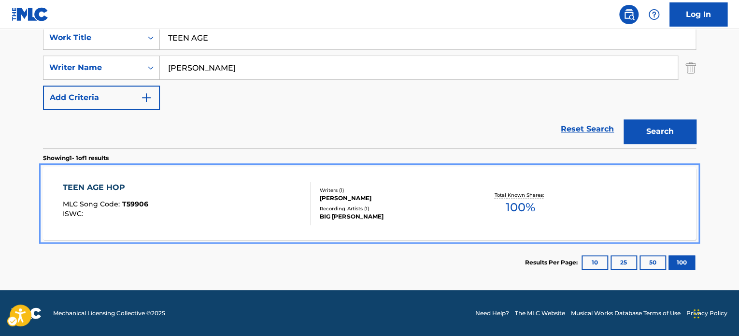
click at [278, 199] on div "TEEN AGE HOP MLC Song Code : T59906 ISWC :" at bounding box center [187, 203] width 248 height 43
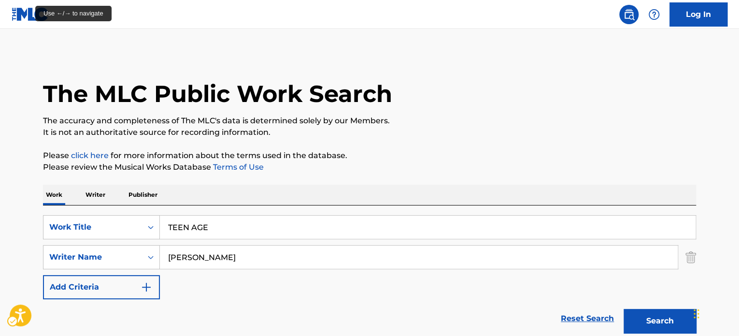
scroll to position [134, 0]
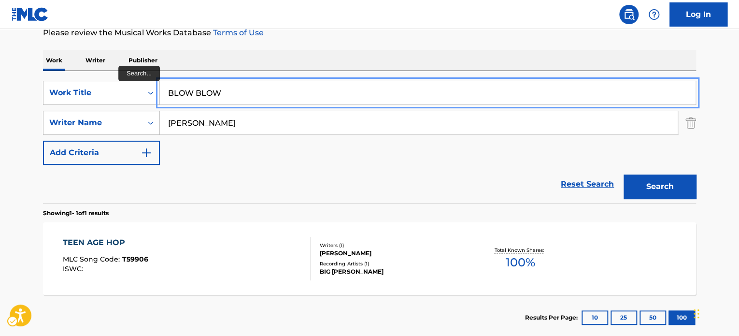
type input "BLOW BLOW"
click at [623, 174] on button "Search" at bounding box center [659, 186] width 72 height 24
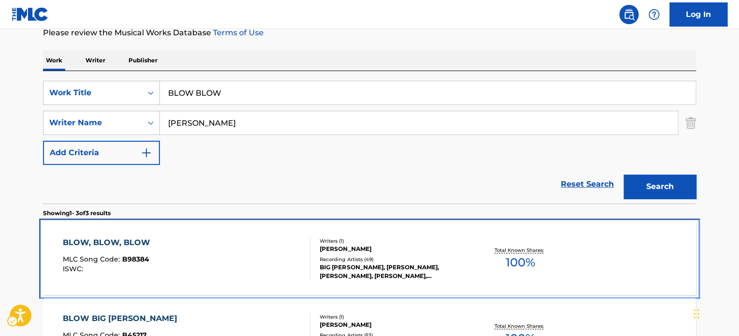
click at [199, 252] on div "BLOW, BLOW, BLOW MLC Song Code : B98384 ISWC :" at bounding box center [187, 258] width 248 height 43
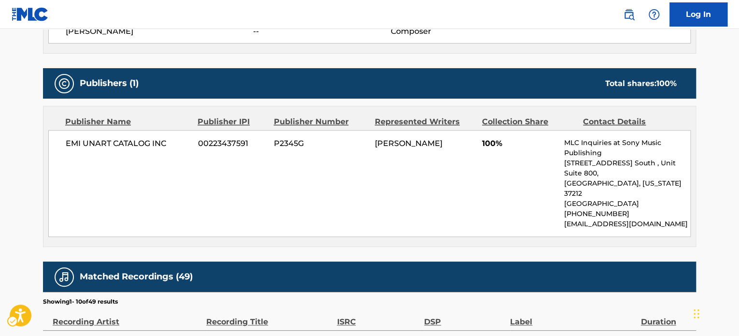
scroll to position [386, 0]
